Goal: Transaction & Acquisition: Purchase product/service

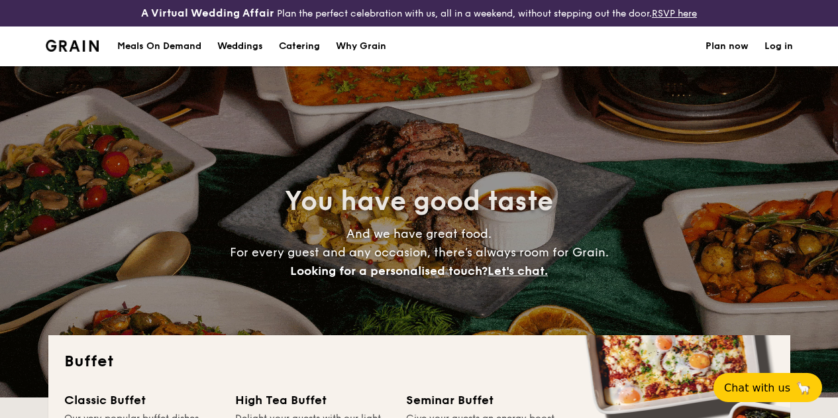
select select
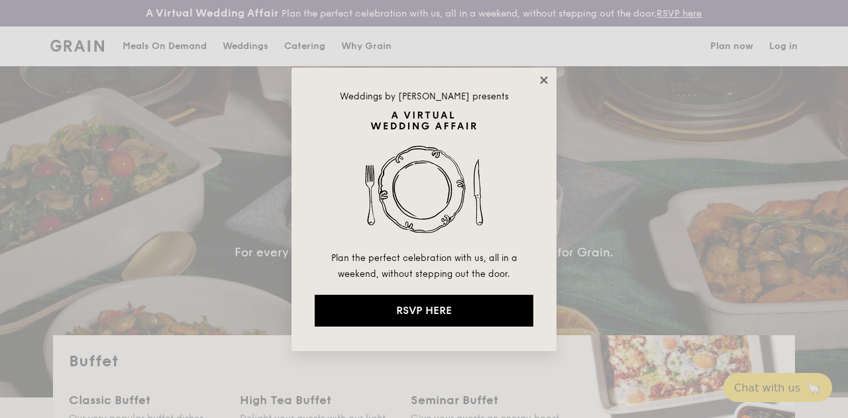
click at [547, 82] on icon at bounding box center [544, 80] width 12 height 12
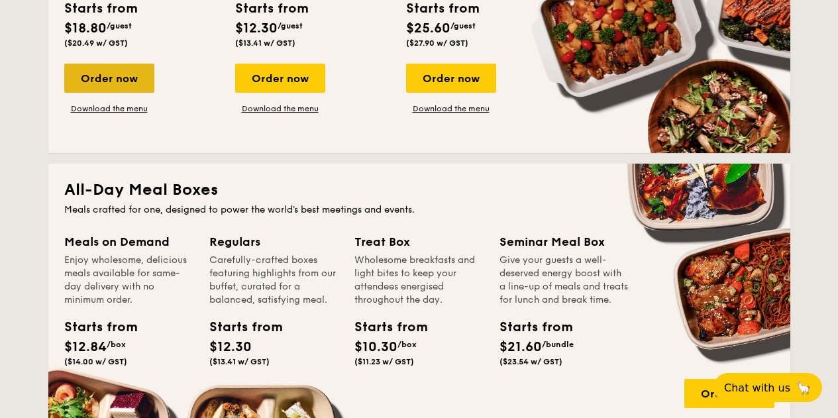
scroll to position [331, 0]
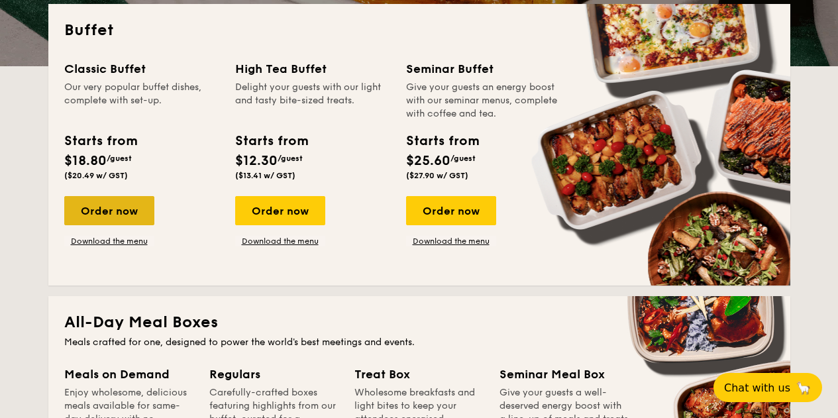
click at [115, 223] on div "Order now" at bounding box center [109, 210] width 90 height 29
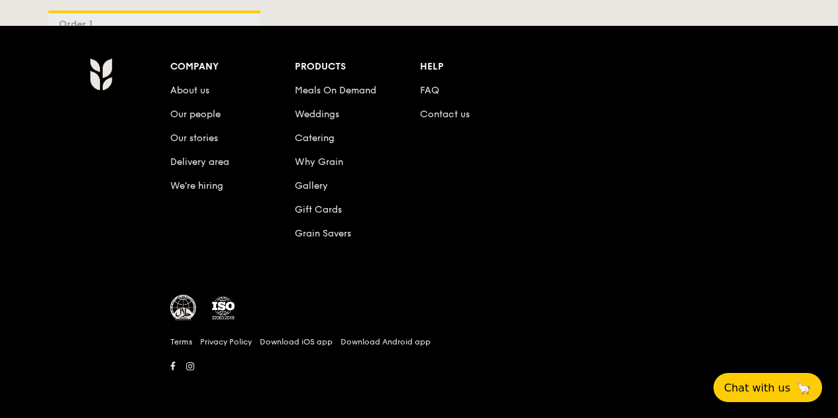
scroll to position [2007, 0]
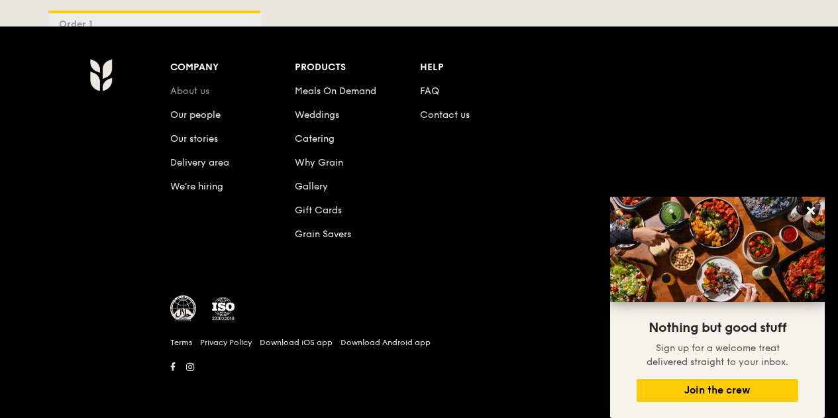
click at [188, 85] on link "About us" at bounding box center [189, 90] width 39 height 11
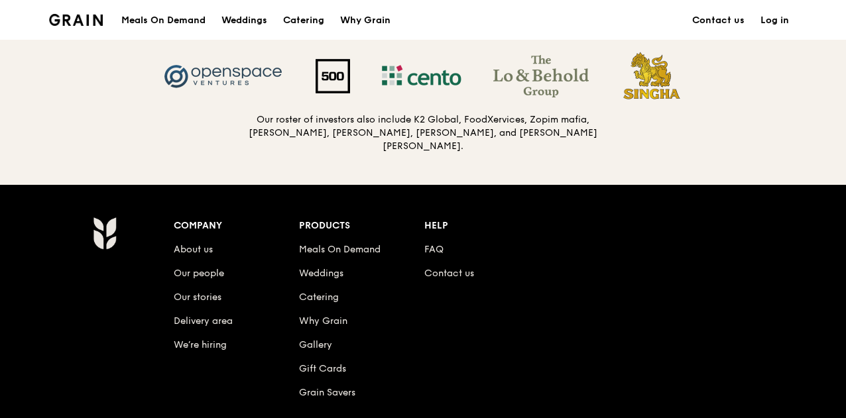
scroll to position [1458, 0]
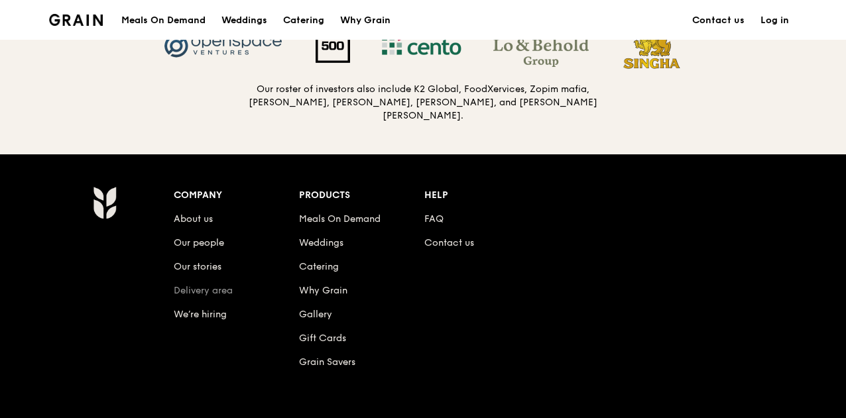
click at [194, 296] on link "Delivery area" at bounding box center [203, 290] width 59 height 11
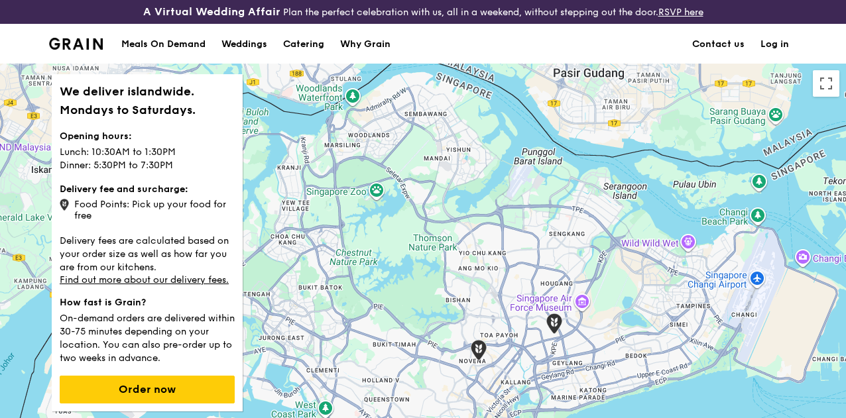
scroll to position [66, 0]
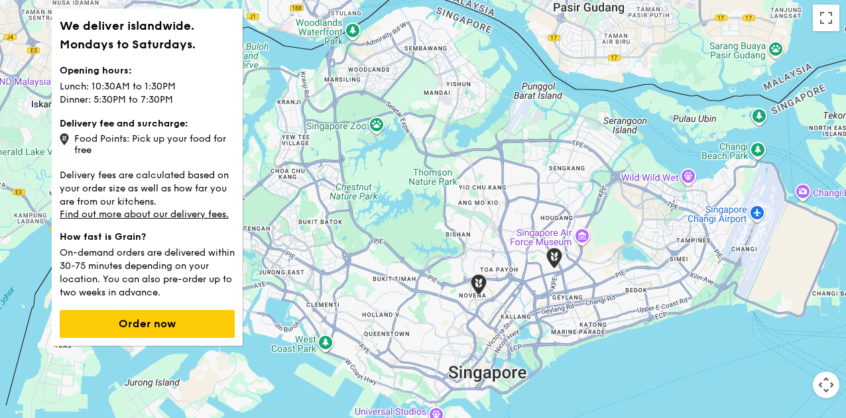
click at [746, 256] on div at bounding box center [423, 230] width 846 height 464
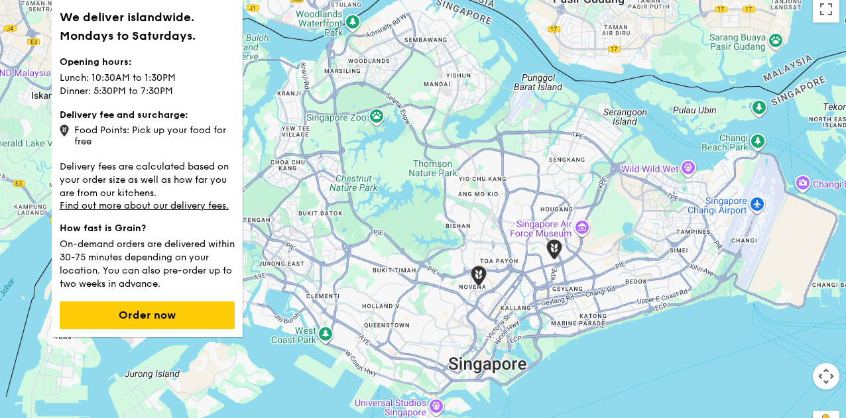
click at [92, 138] on div "Food Points: Pick up your food for free" at bounding box center [147, 134] width 175 height 25
click at [93, 170] on p "Delivery fees are calculated based on your order size as well as how far you ar…" at bounding box center [147, 179] width 175 height 42
click at [93, 186] on p "Delivery fees are calculated based on your order size as well as how far you ar…" at bounding box center [147, 179] width 175 height 42
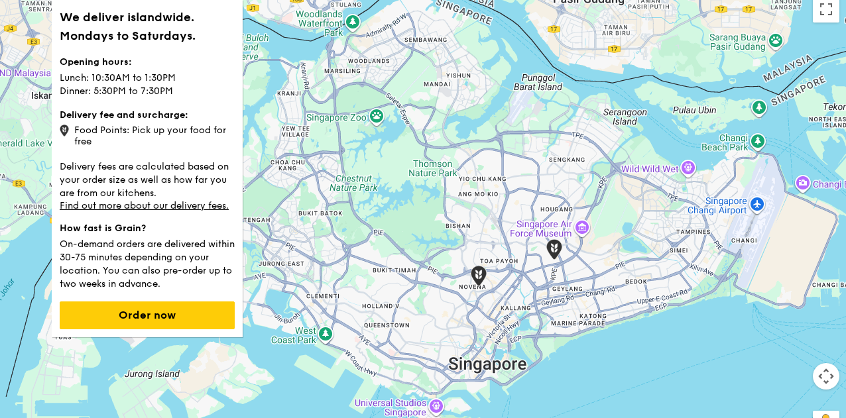
click at [93, 186] on p "Delivery fees are calculated based on your order size as well as how far you ar…" at bounding box center [147, 179] width 175 height 42
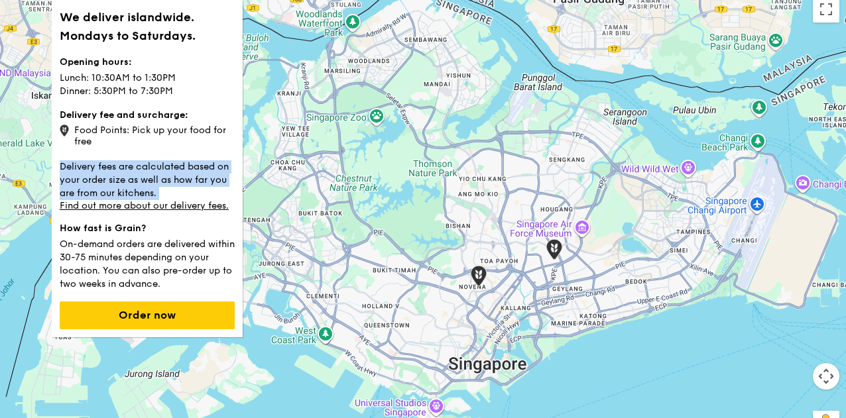
click at [93, 186] on p "Delivery fees are calculated based on your order size as well as how far you ar…" at bounding box center [147, 179] width 175 height 42
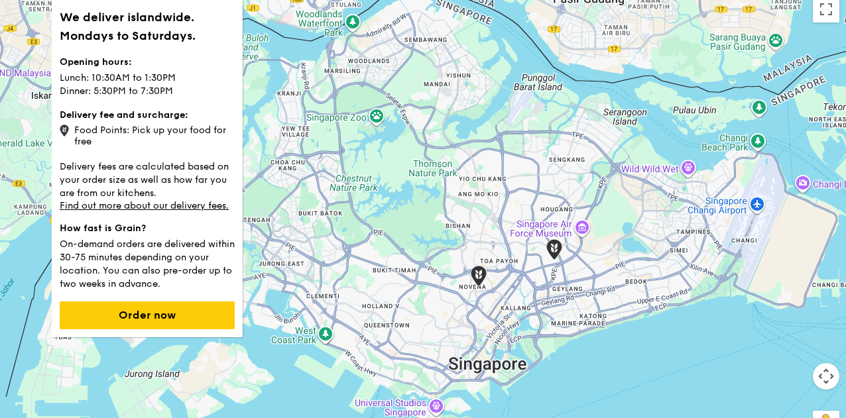
click at [93, 186] on p "Delivery fees are calculated based on your order size as well as how far you ar…" at bounding box center [147, 179] width 175 height 42
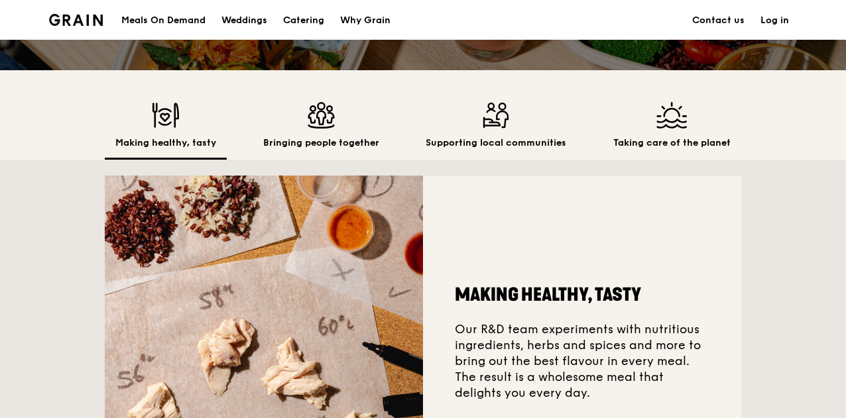
scroll to position [319, 0]
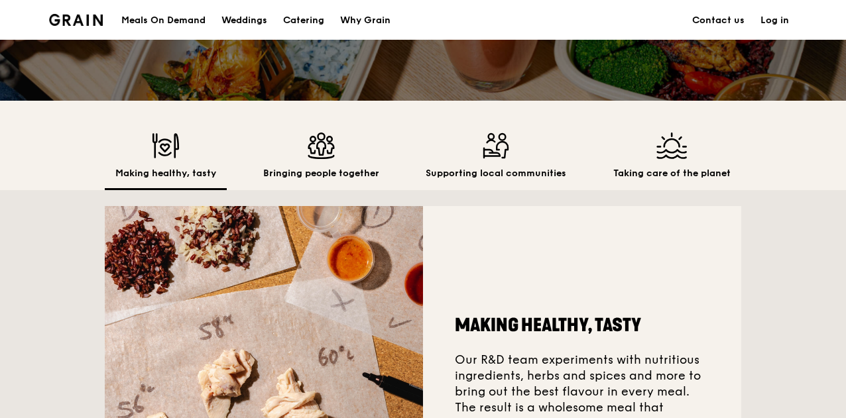
click at [321, 175] on div "Bringing people together" at bounding box center [320, 162] width 137 height 58
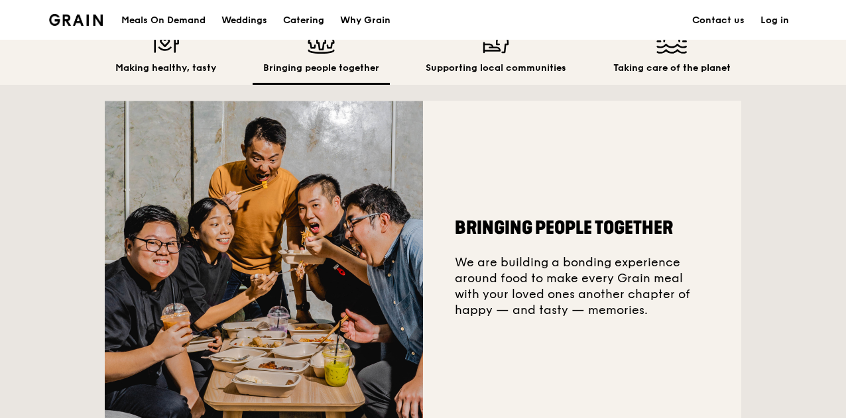
scroll to position [385, 0]
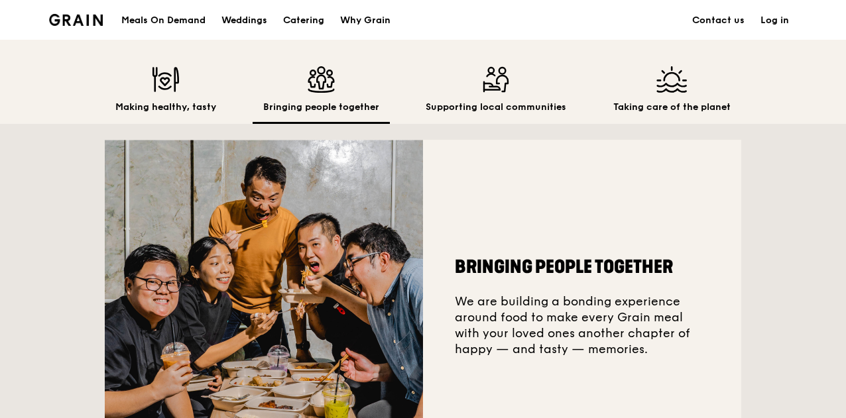
click at [640, 93] on img at bounding box center [671, 79] width 117 height 27
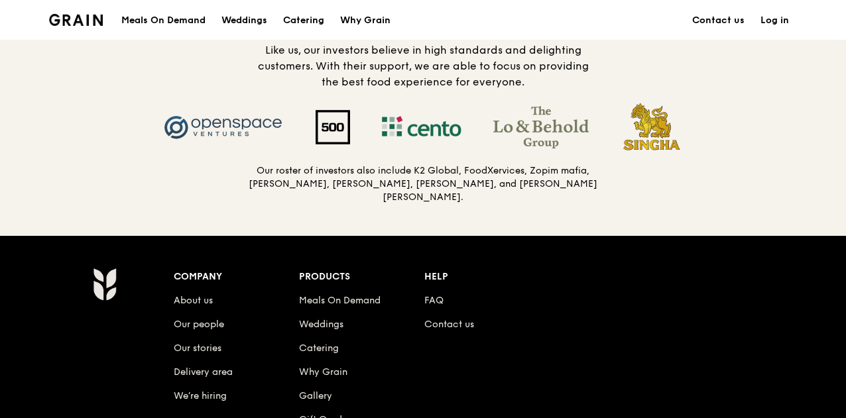
scroll to position [1379, 0]
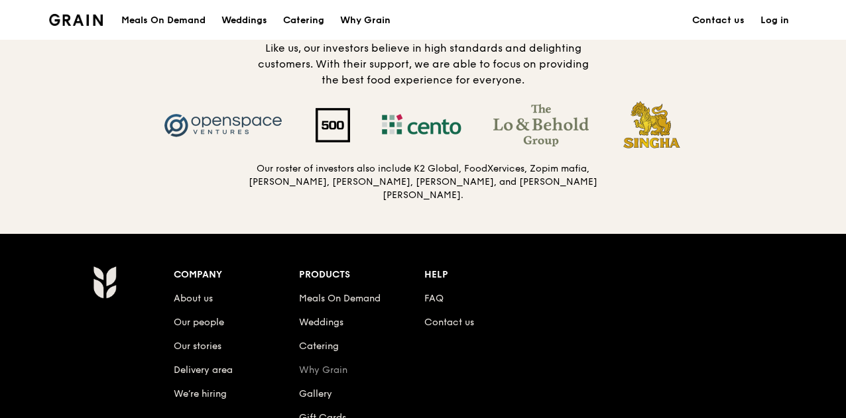
click at [316, 376] on link "Why Grain" at bounding box center [323, 369] width 48 height 11
click at [436, 304] on link "FAQ" at bounding box center [433, 298] width 19 height 11
